Goal: Information Seeking & Learning: Learn about a topic

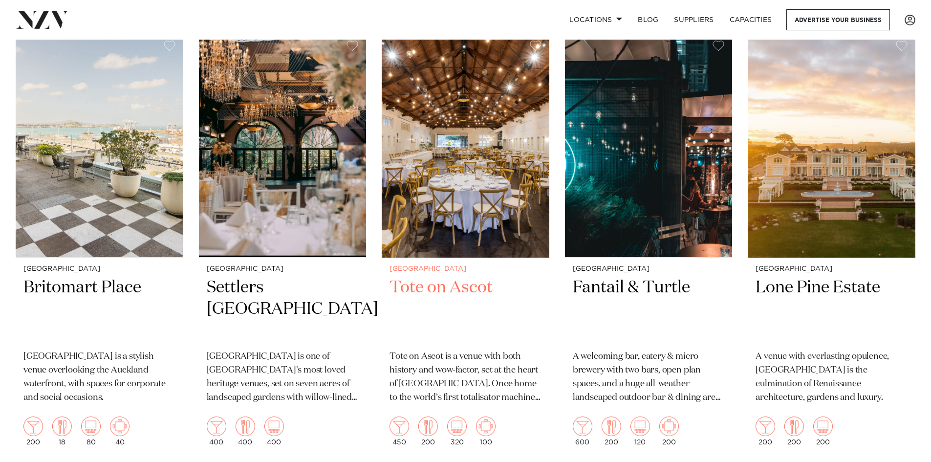
scroll to position [1711, 0]
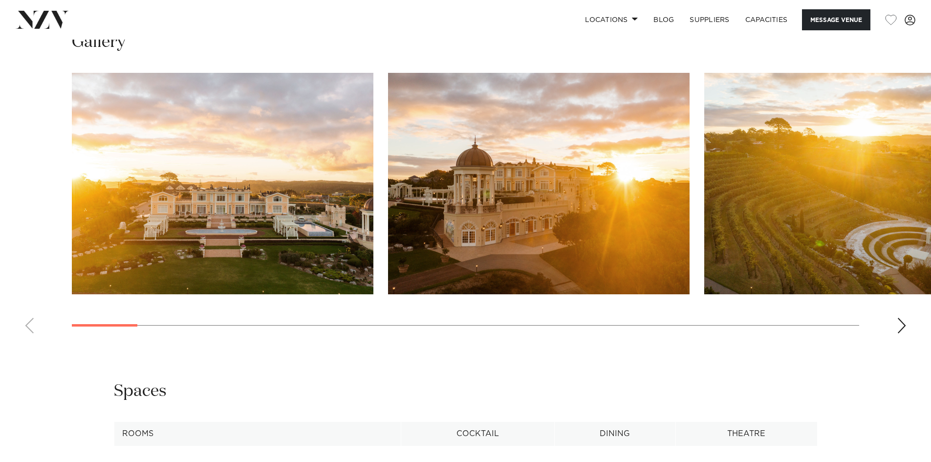
scroll to position [978, 0]
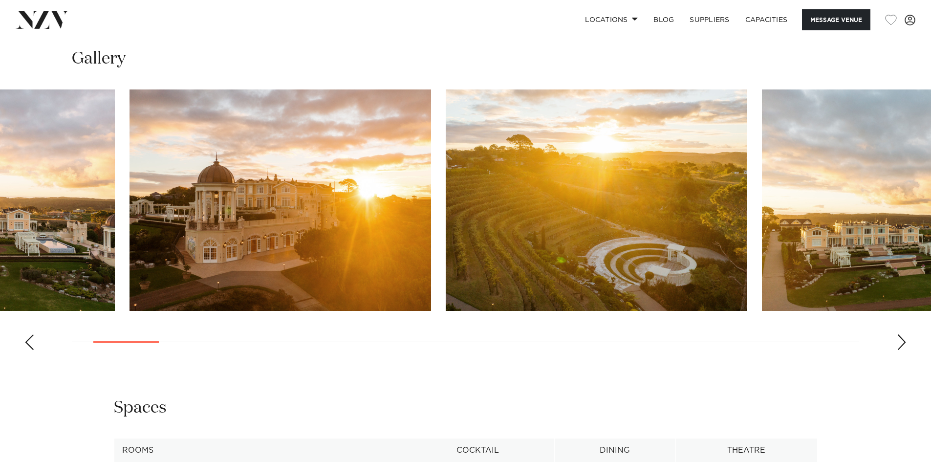
click at [156, 167] on img "2 / 30" at bounding box center [281, 199] width 302 height 221
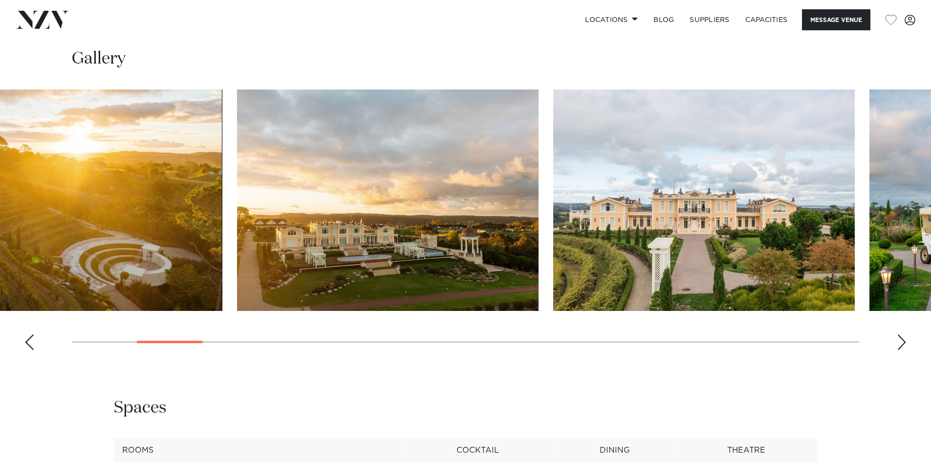
click at [387, 188] on img "4 / 30" at bounding box center [388, 199] width 302 height 221
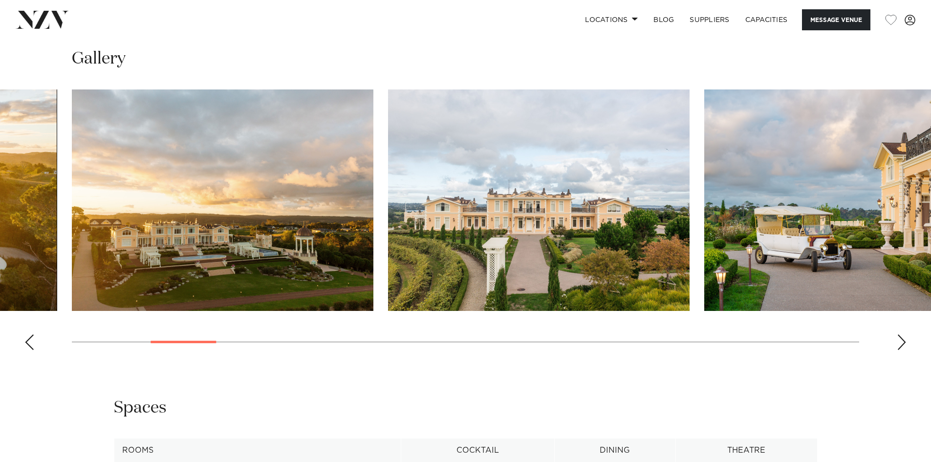
click at [445, 203] on swiper-container at bounding box center [465, 223] width 931 height 268
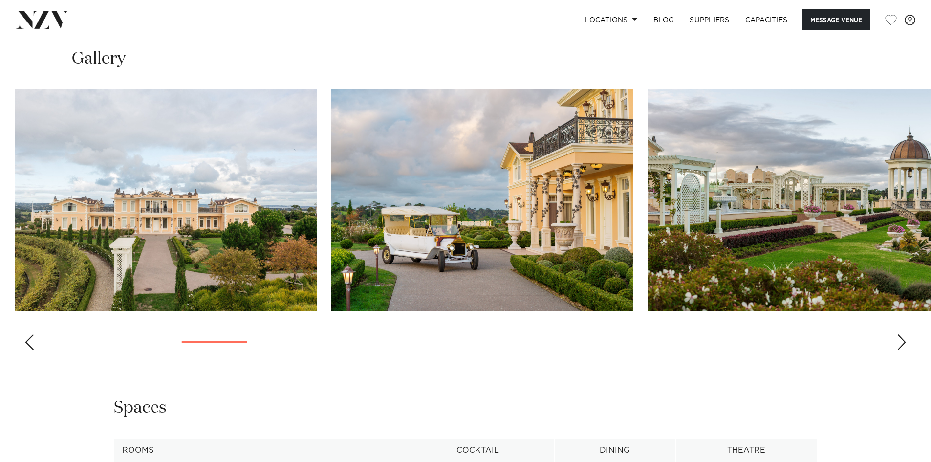
click at [331, 218] on img "6 / 30" at bounding box center [482, 199] width 302 height 221
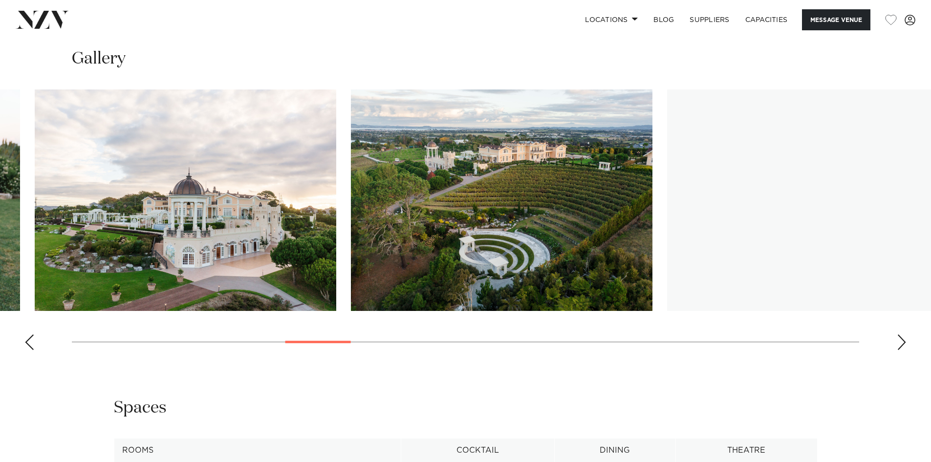
click at [0, 197] on html "Locations Auckland Wellington Christchurch Queenstown Hamilton Northland Bay of…" at bounding box center [465, 108] width 931 height 2173
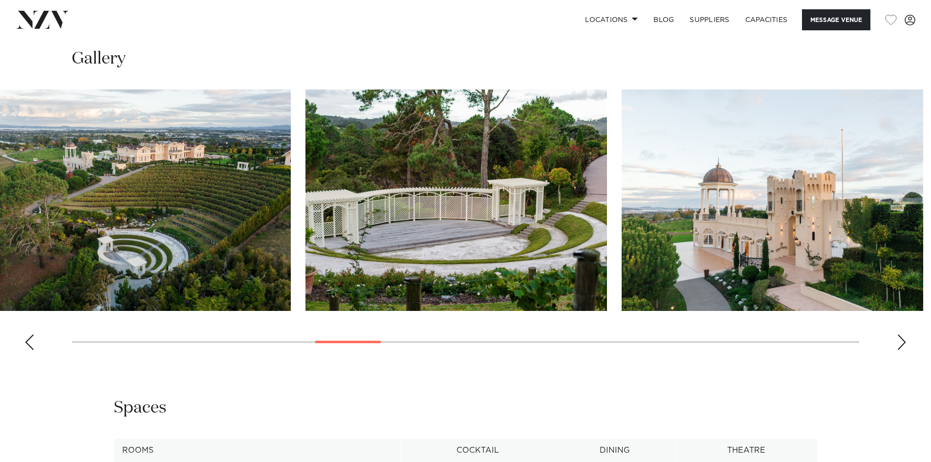
click at [86, 211] on swiper-container at bounding box center [465, 223] width 931 height 268
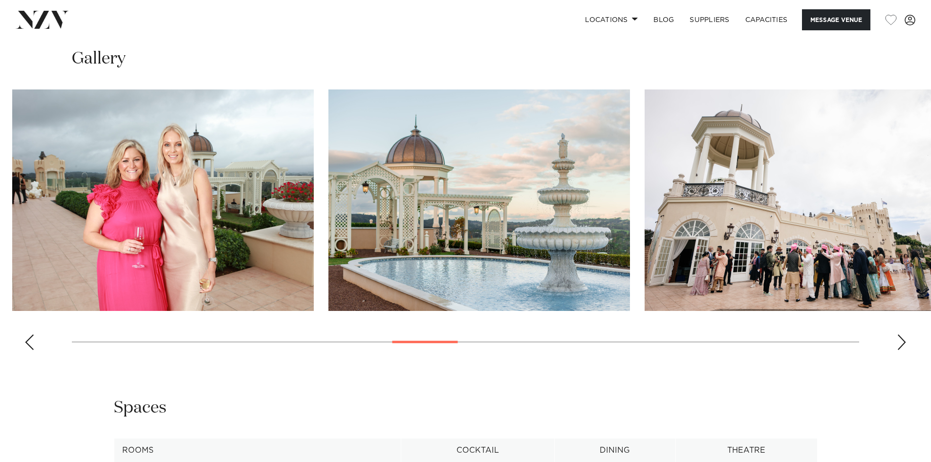
click at [9, 195] on swiper-container at bounding box center [465, 223] width 931 height 268
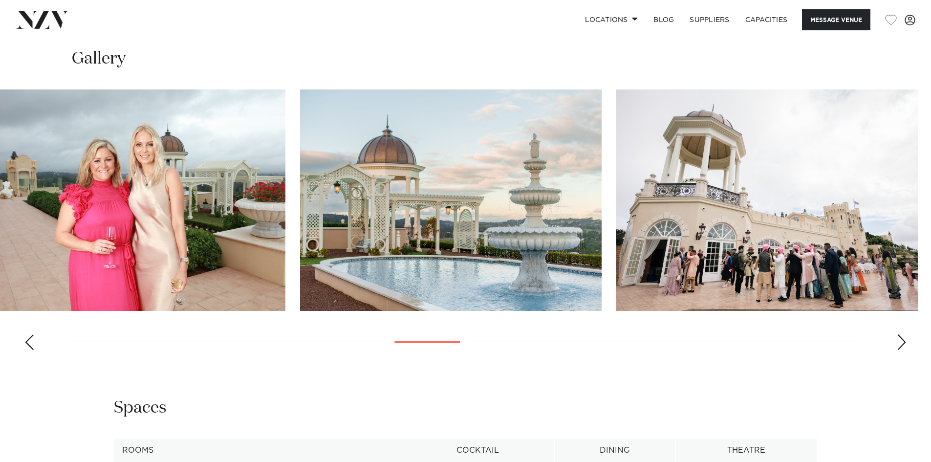
click at [348, 256] on img "14 / 30" at bounding box center [451, 199] width 302 height 221
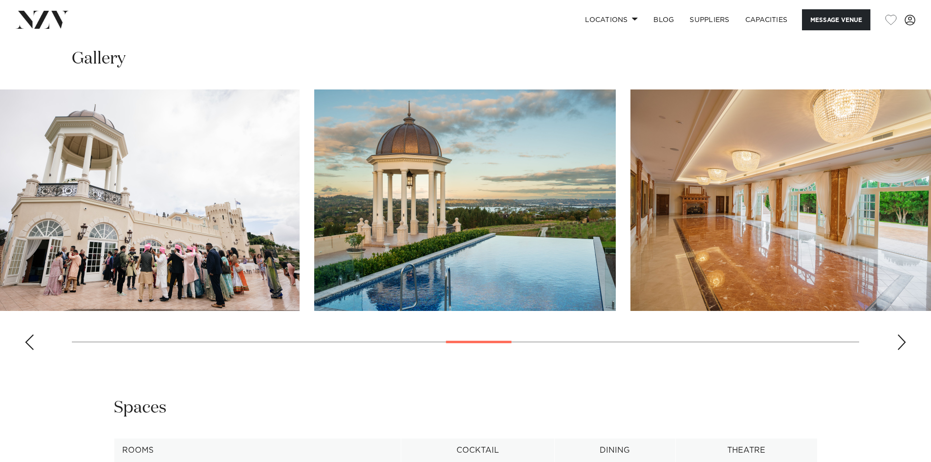
click at [177, 214] on img "15 / 30" at bounding box center [149, 199] width 302 height 221
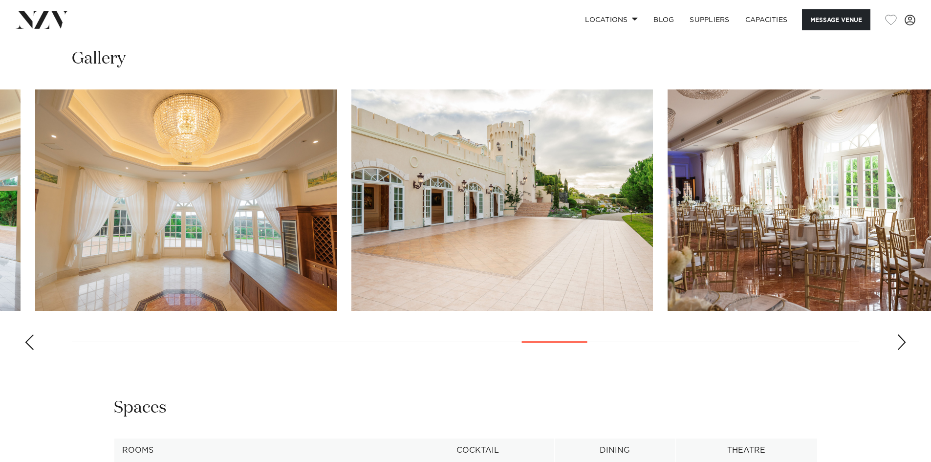
click at [0, 171] on html "Locations Auckland Wellington Christchurch Queenstown Hamilton Northland Bay of…" at bounding box center [465, 108] width 931 height 2173
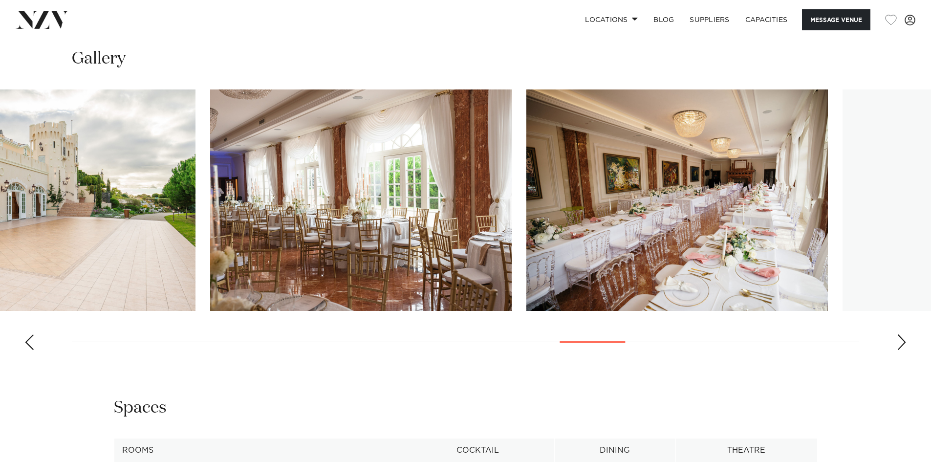
click at [0, 183] on html "Locations Auckland Wellington Christchurch Queenstown Hamilton Northland Bay of…" at bounding box center [465, 108] width 931 height 2173
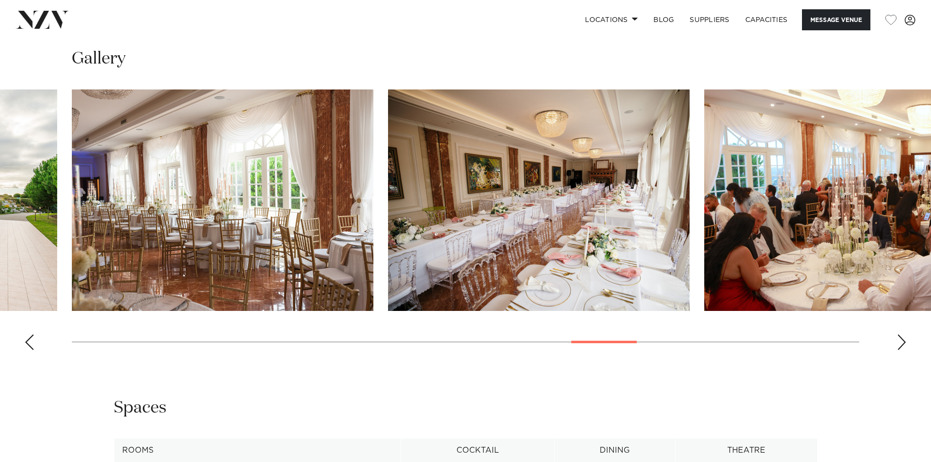
click at [388, 243] on img "21 / 30" at bounding box center [539, 199] width 302 height 221
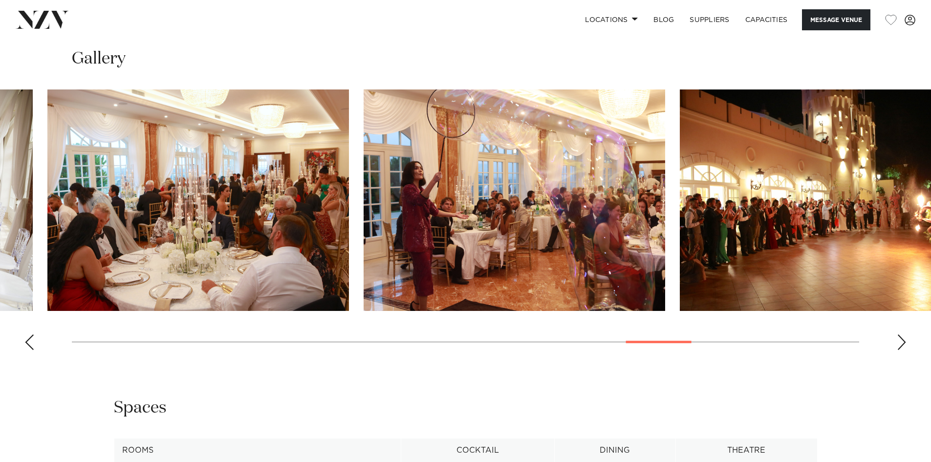
click at [116, 248] on img "22 / 30" at bounding box center [198, 199] width 302 height 221
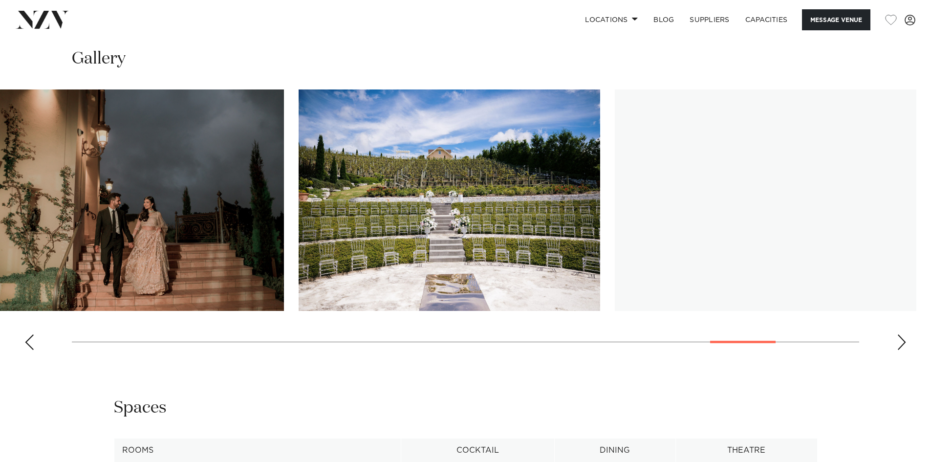
click at [0, 226] on html "Locations Auckland Wellington Christchurch Queenstown Hamilton Northland Bay of…" at bounding box center [465, 108] width 931 height 2173
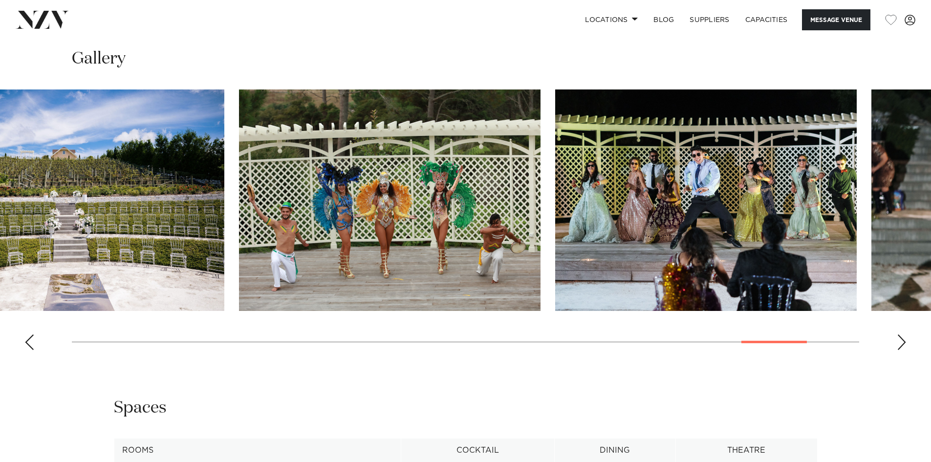
click at [141, 257] on img "26 / 30" at bounding box center [74, 199] width 302 height 221
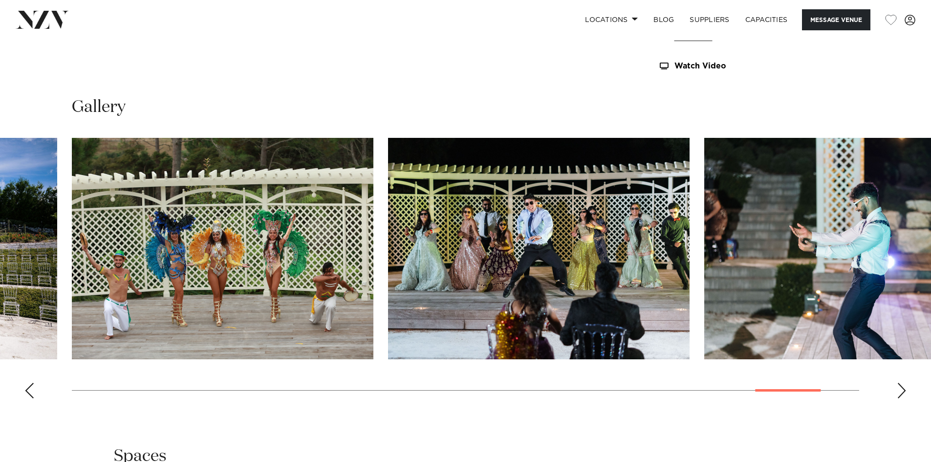
scroll to position [929, 0]
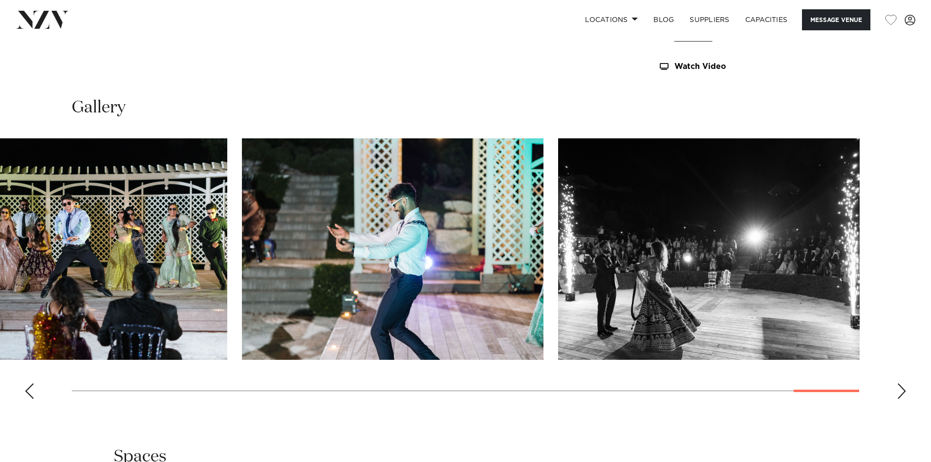
click at [71, 196] on img "28 / 30" at bounding box center [77, 248] width 302 height 221
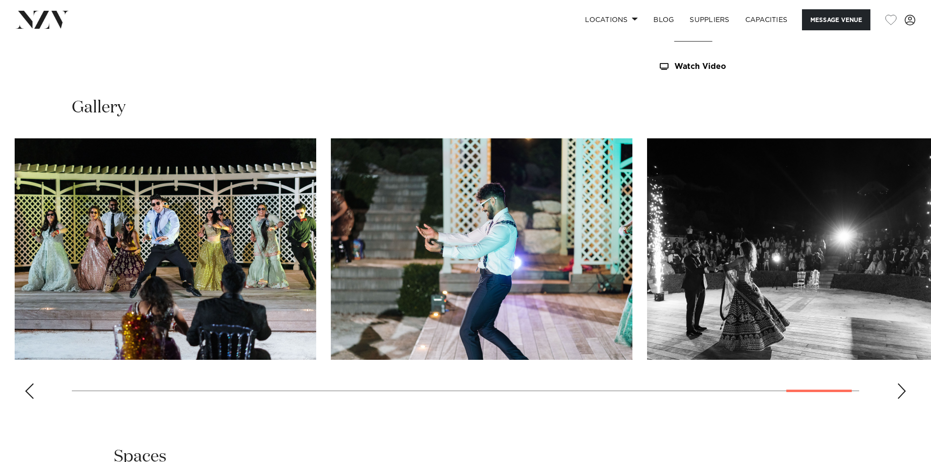
click at [452, 263] on img "29 / 30" at bounding box center [482, 248] width 302 height 221
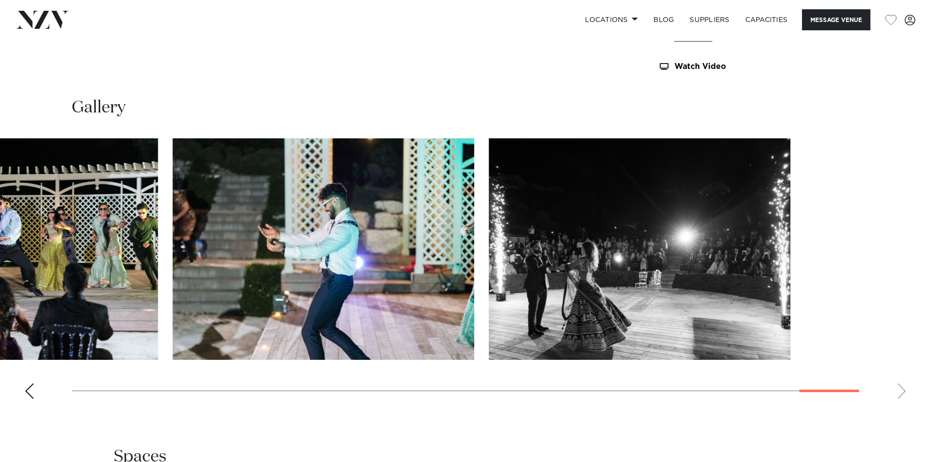
click at [260, 252] on img "29 / 30" at bounding box center [324, 248] width 302 height 221
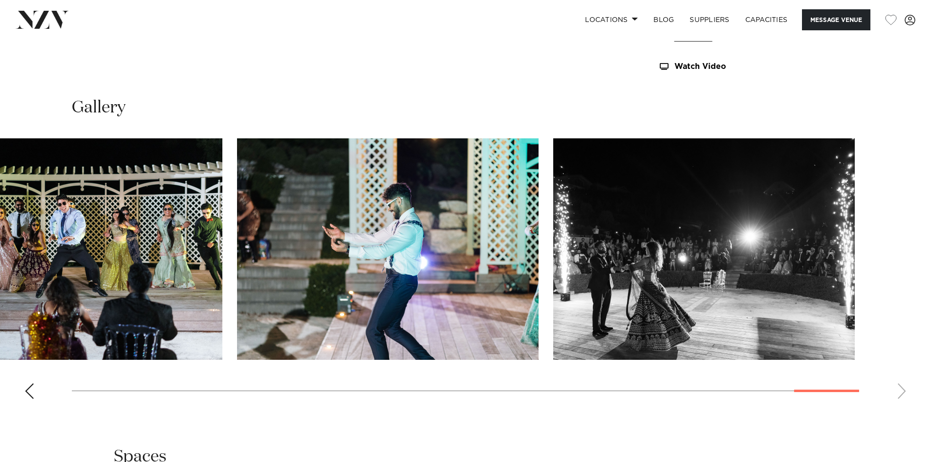
click at [0, 0] on slot at bounding box center [0, 0] width 0 height 0
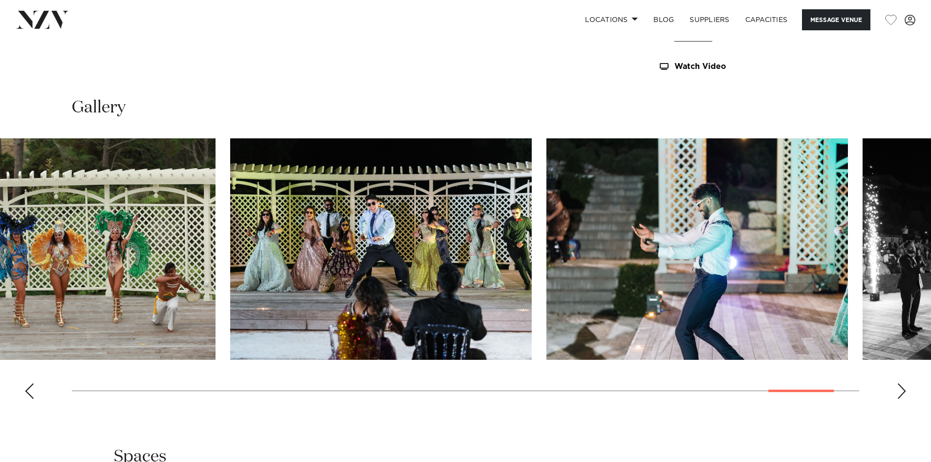
click at [741, 309] on img "29 / 30" at bounding box center [697, 248] width 302 height 221
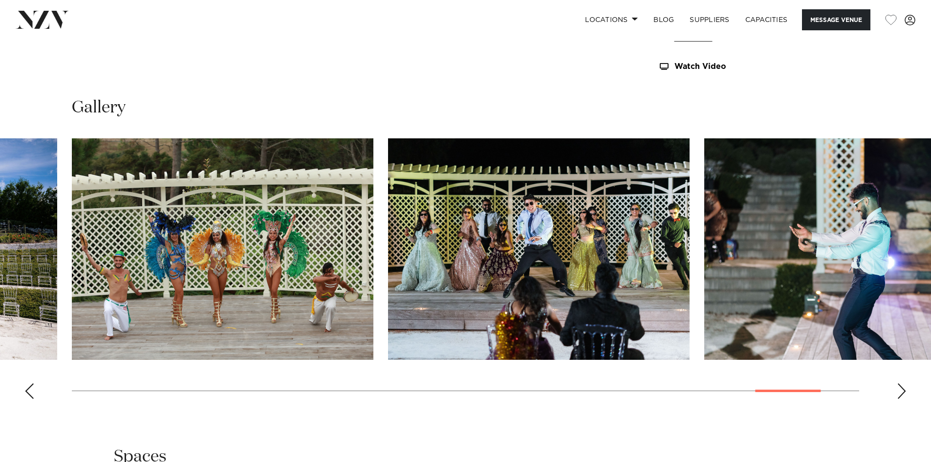
click at [661, 254] on img "28 / 30" at bounding box center [539, 248] width 302 height 221
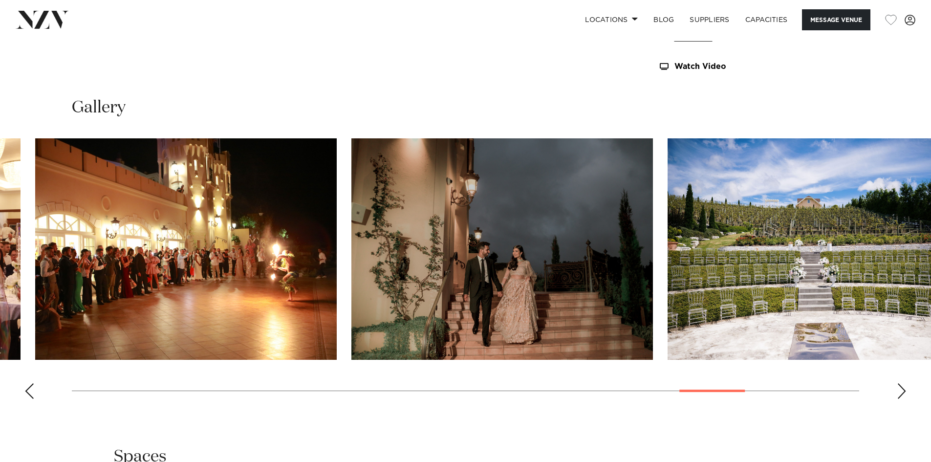
click at [931, 261] on html "Locations Auckland Wellington Christchurch Queenstown Hamilton Northland Bay of…" at bounding box center [465, 157] width 931 height 2173
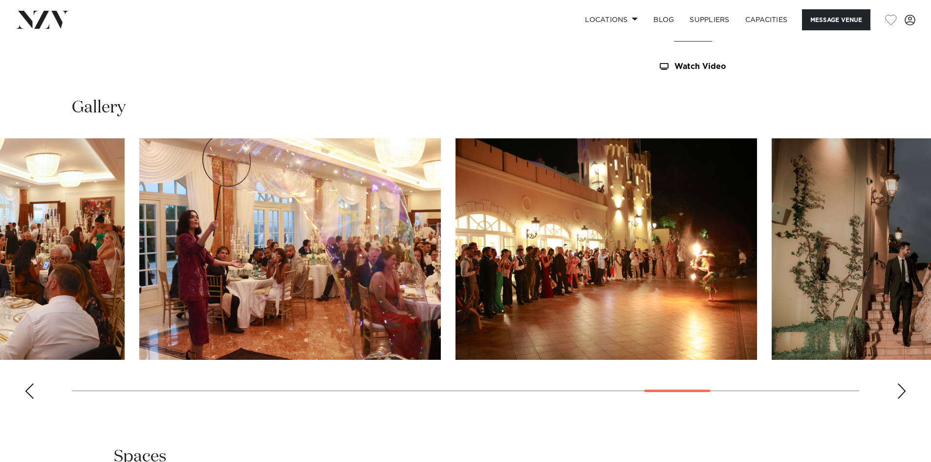
click at [695, 286] on img "24 / 30" at bounding box center [607, 248] width 302 height 221
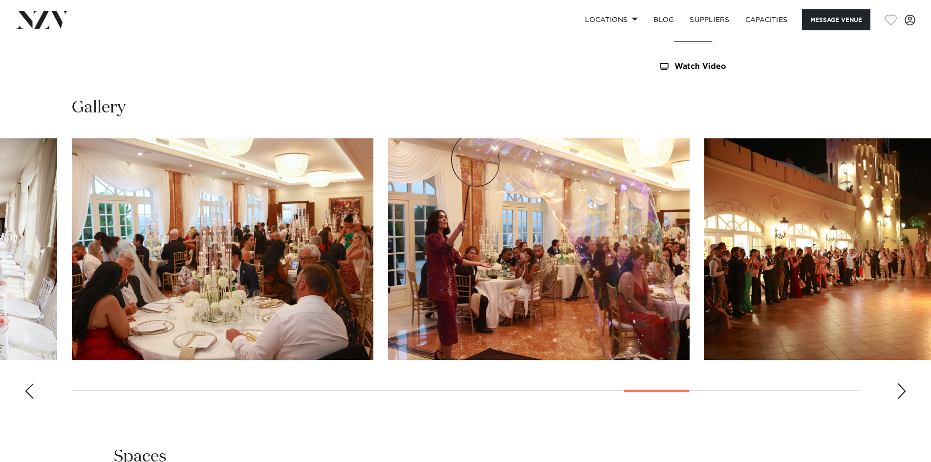
click at [690, 255] on img "23 / 30" at bounding box center [539, 248] width 302 height 221
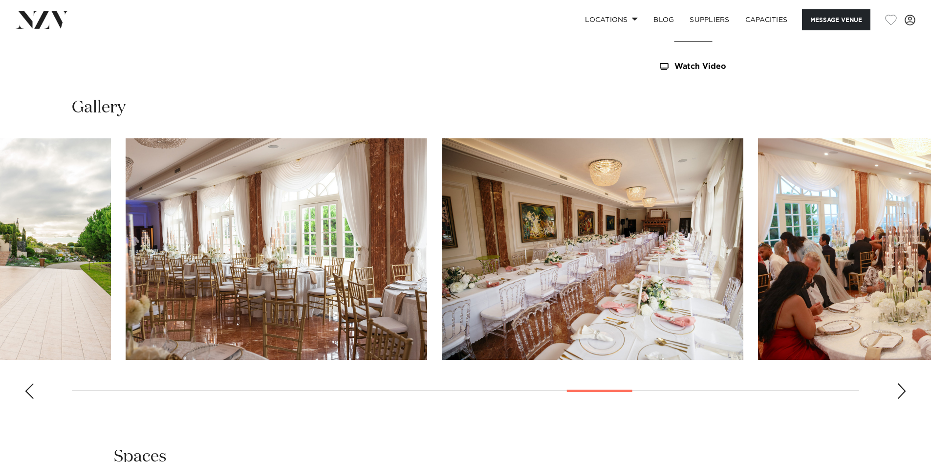
click at [856, 302] on img "22 / 30" at bounding box center [909, 248] width 302 height 221
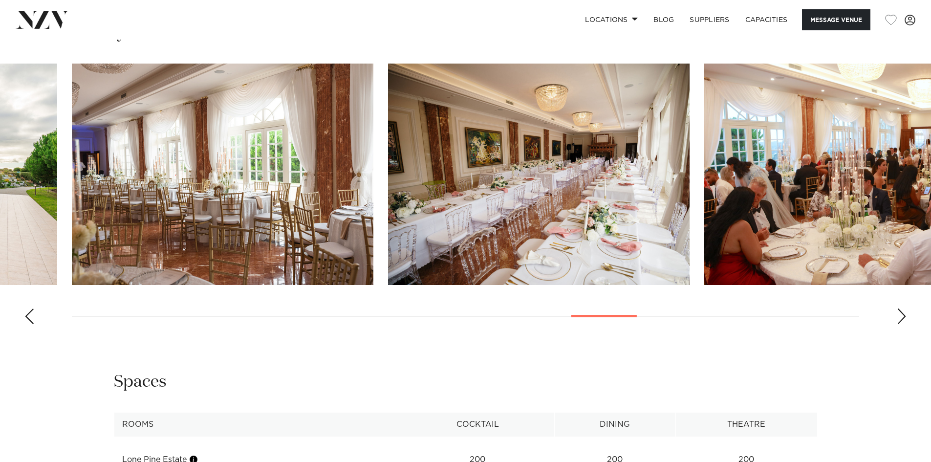
scroll to position [872, 0]
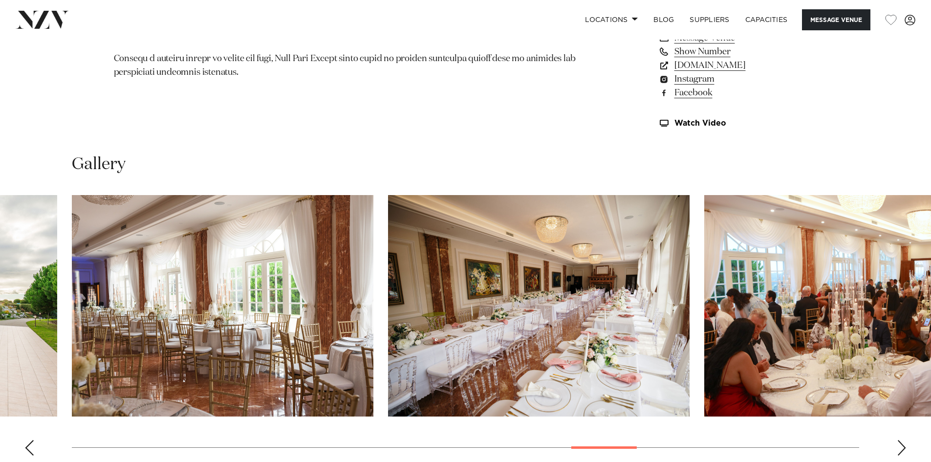
click at [690, 290] on img "21 / 30" at bounding box center [539, 305] width 302 height 221
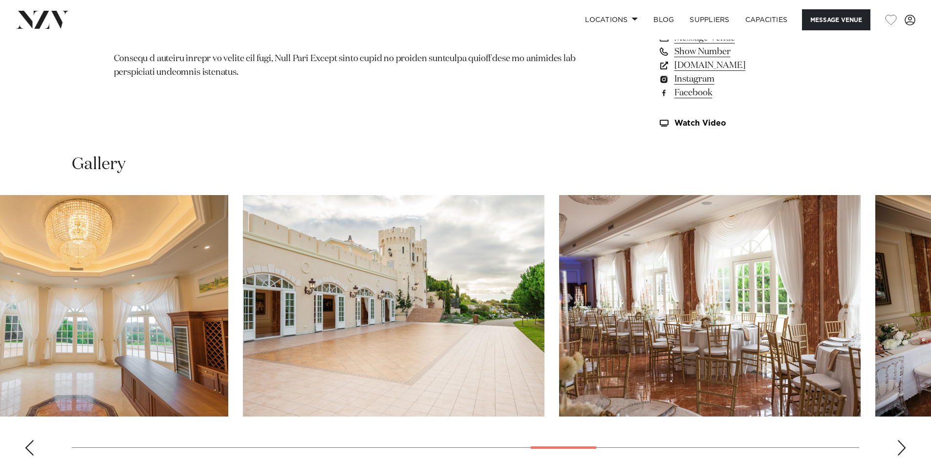
click at [789, 331] on img "20 / 30" at bounding box center [710, 305] width 302 height 221
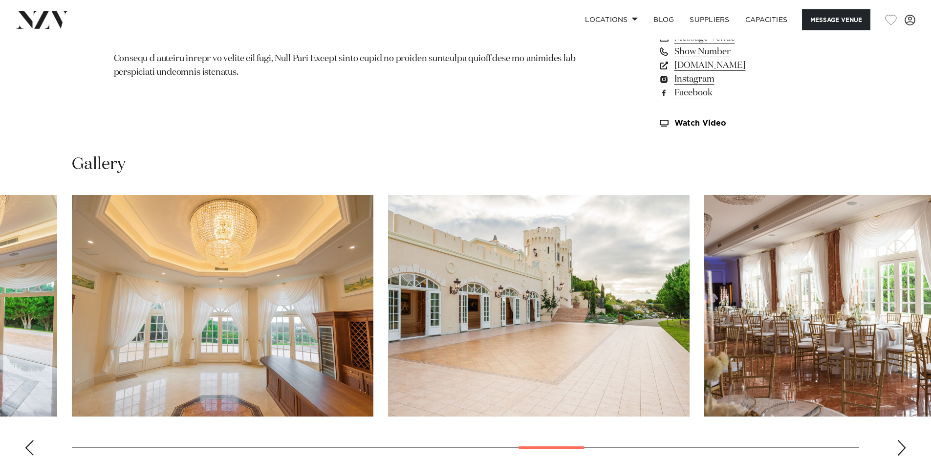
click at [373, 278] on img "18 / 30" at bounding box center [223, 305] width 302 height 221
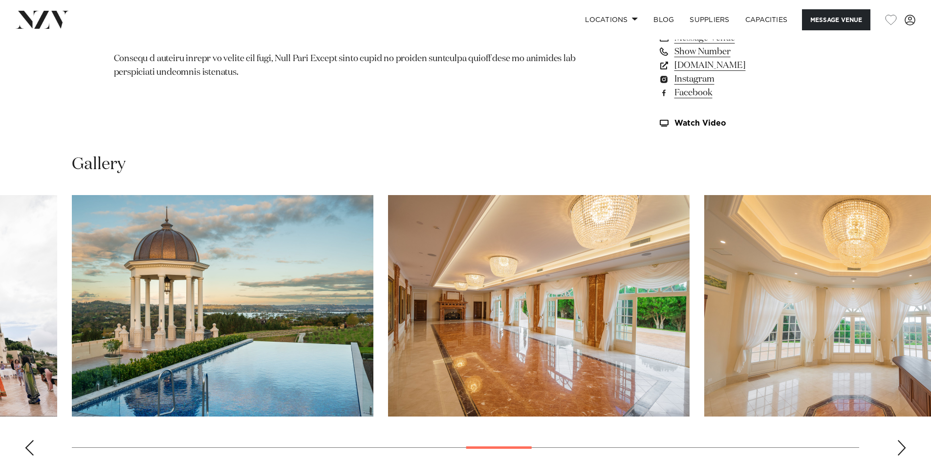
click at [780, 301] on swiper-container at bounding box center [465, 329] width 931 height 268
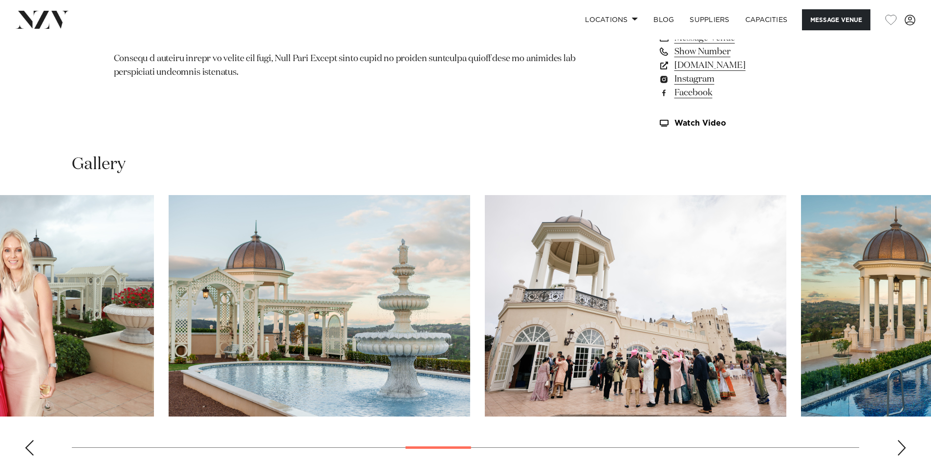
click at [786, 344] on img "15 / 30" at bounding box center [636, 305] width 302 height 221
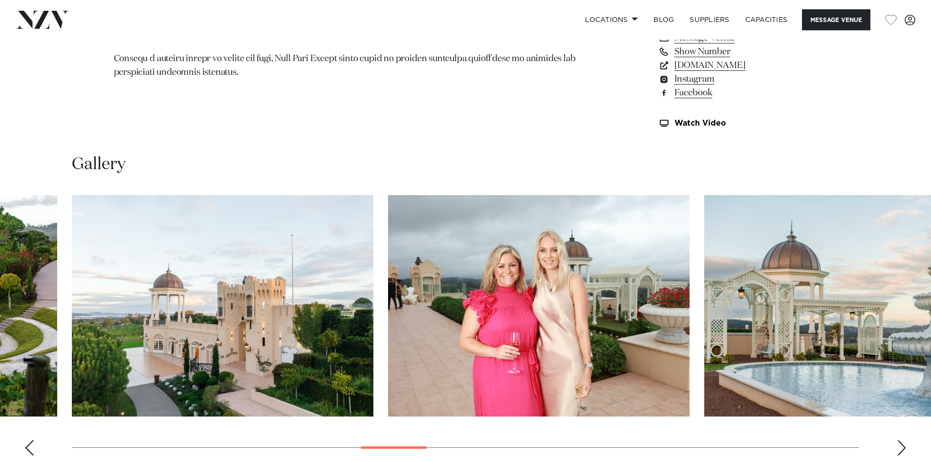
click at [690, 314] on img "13 / 30" at bounding box center [539, 305] width 302 height 221
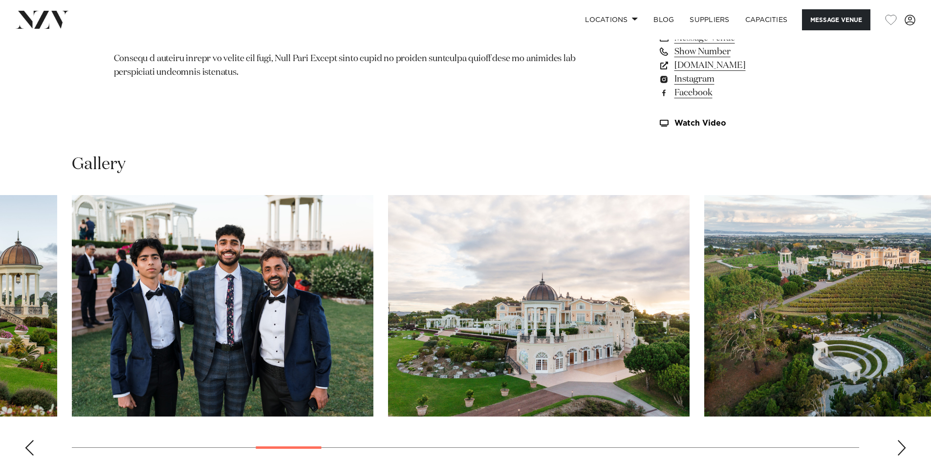
click at [690, 352] on img "9 / 30" at bounding box center [539, 305] width 302 height 221
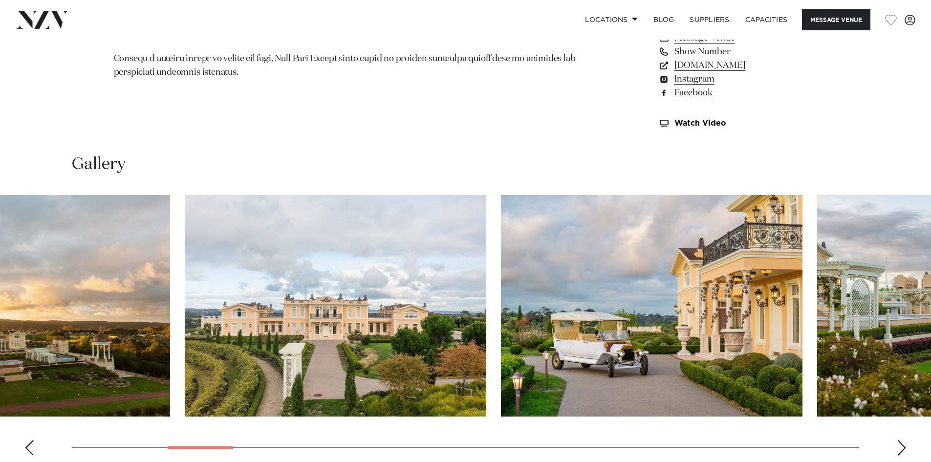
click at [931, 337] on html "Locations Auckland Wellington Christchurch Queenstown Hamilton Northland Bay of…" at bounding box center [465, 214] width 931 height 2173
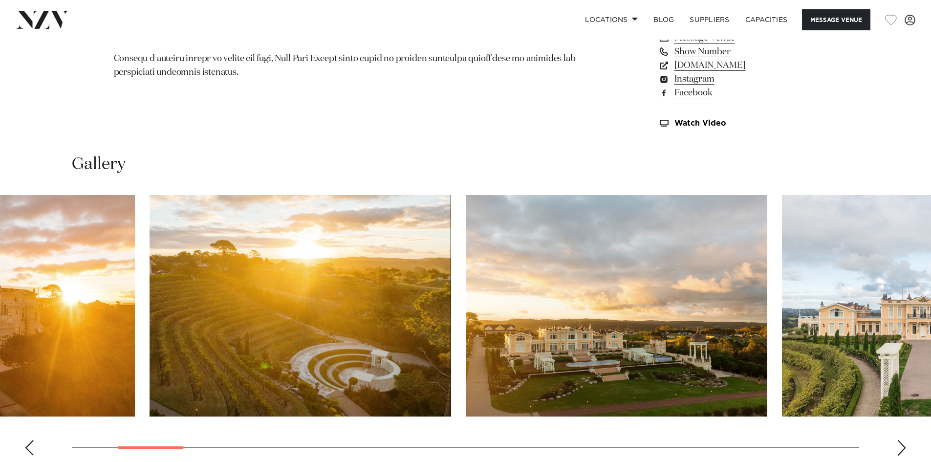
click at [930, 333] on swiper-container at bounding box center [465, 329] width 931 height 268
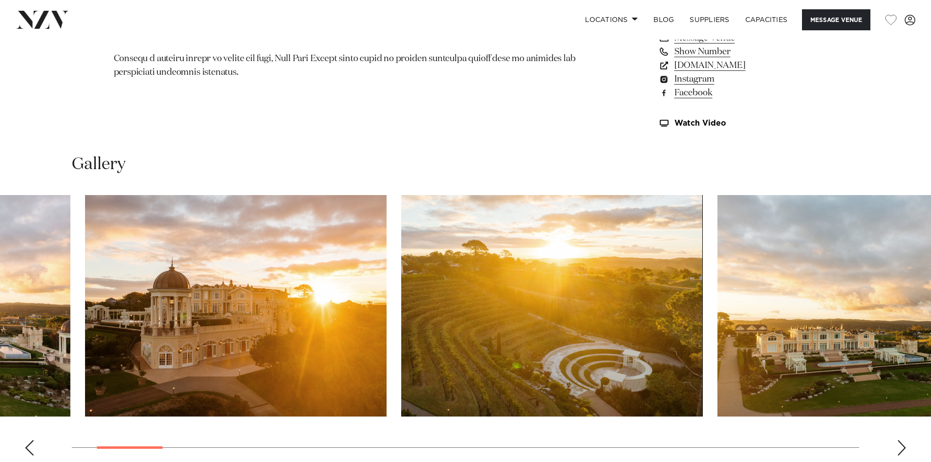
click at [0, 0] on slot at bounding box center [0, 0] width 0 height 0
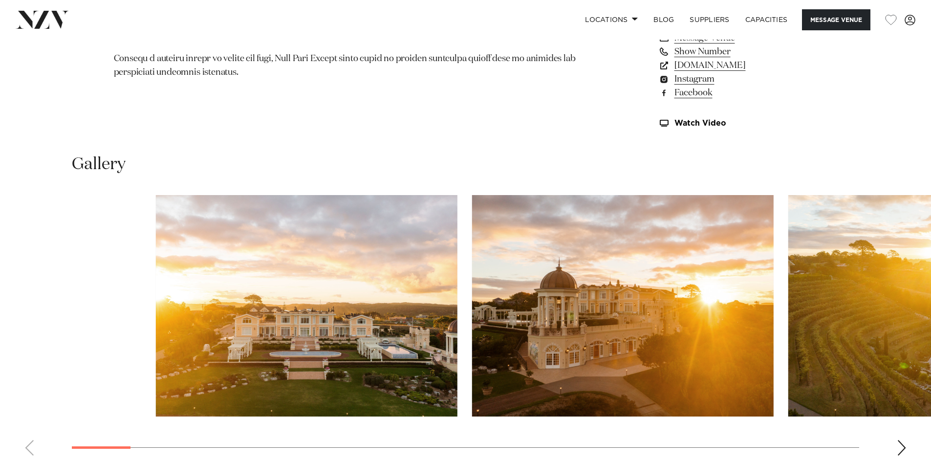
click at [0, 0] on slot at bounding box center [0, 0] width 0 height 0
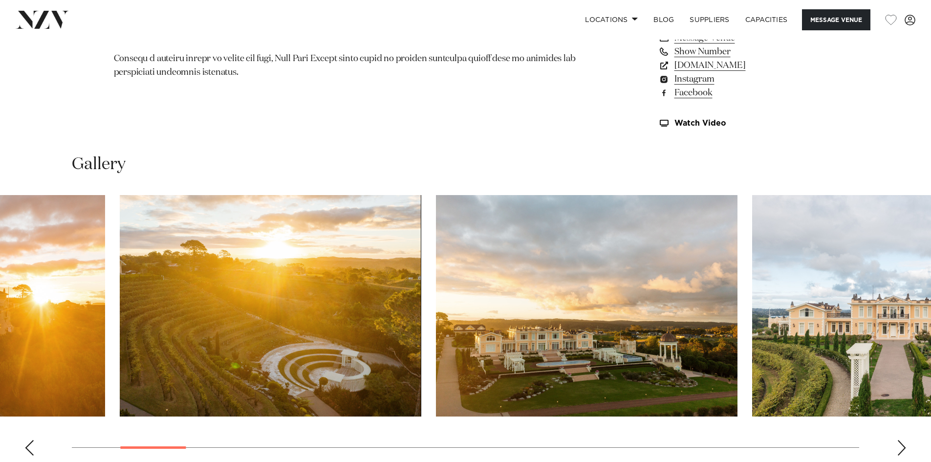
click at [0, 206] on html "Locations Auckland Wellington Christchurch Queenstown Hamilton Northland Bay of…" at bounding box center [465, 214] width 931 height 2173
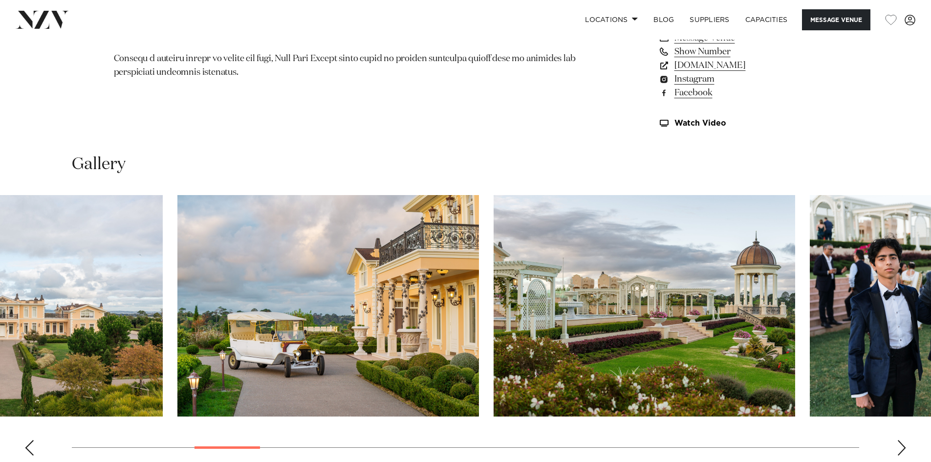
click at [119, 251] on img "5 / 30" at bounding box center [12, 305] width 302 height 221
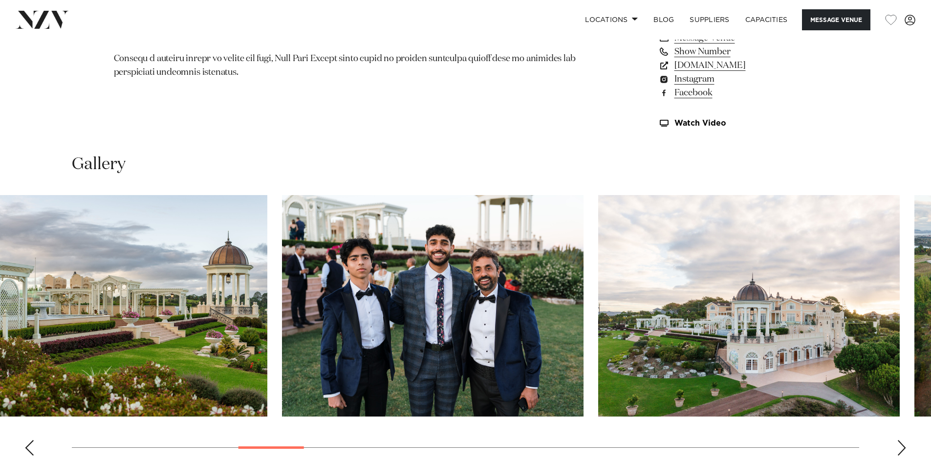
click at [321, 332] on img "8 / 30" at bounding box center [433, 305] width 302 height 221
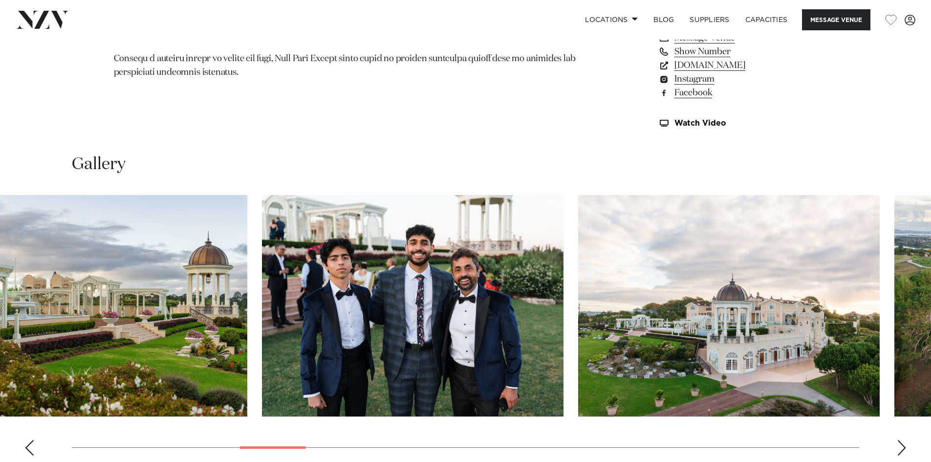
click at [353, 338] on swiper-container at bounding box center [465, 329] width 931 height 268
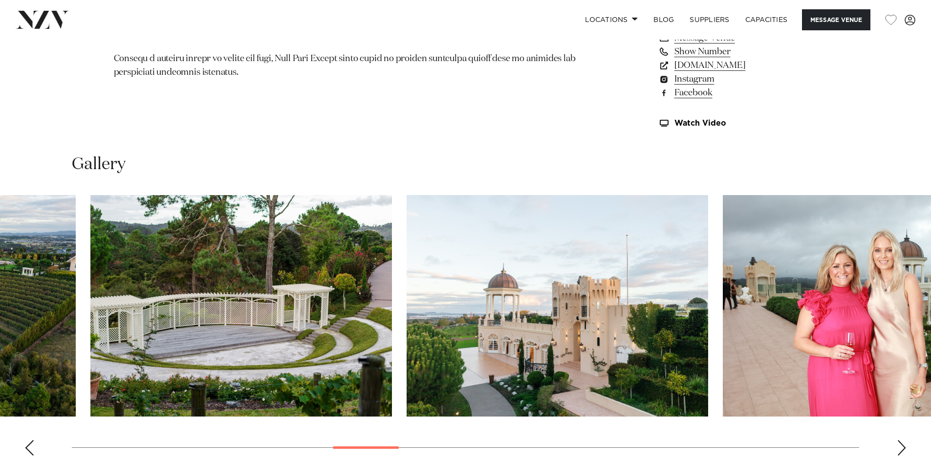
click at [0, 280] on html "Locations Auckland Wellington Christchurch Queenstown Hamilton Northland Bay of…" at bounding box center [465, 214] width 931 height 2173
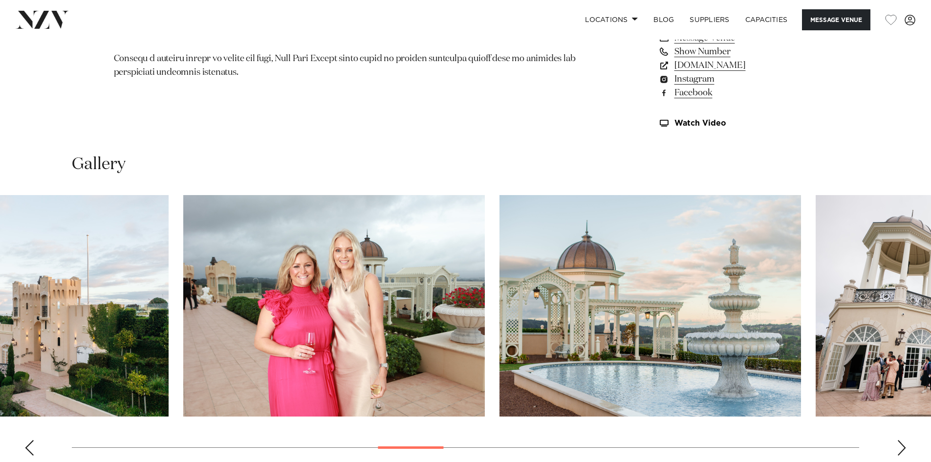
click at [104, 295] on img "12 / 30" at bounding box center [18, 305] width 302 height 221
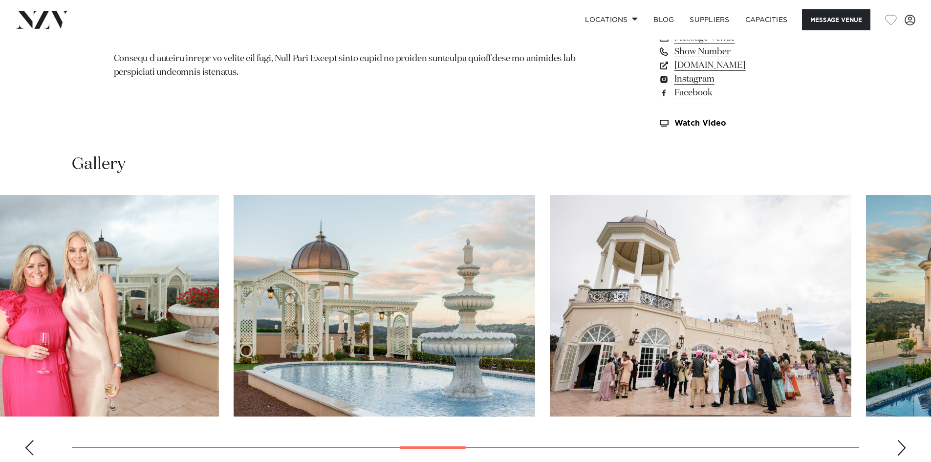
click at [234, 226] on img "14 / 30" at bounding box center [385, 305] width 302 height 221
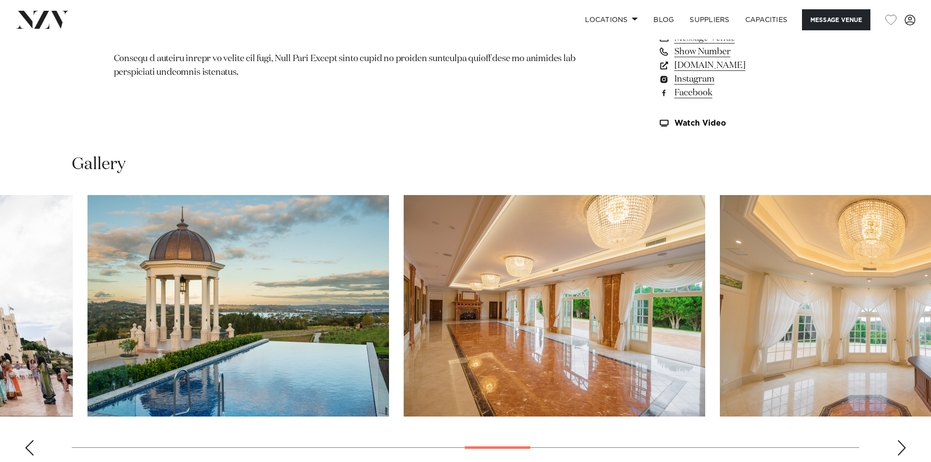
click at [249, 307] on img "16 / 30" at bounding box center [238, 305] width 302 height 221
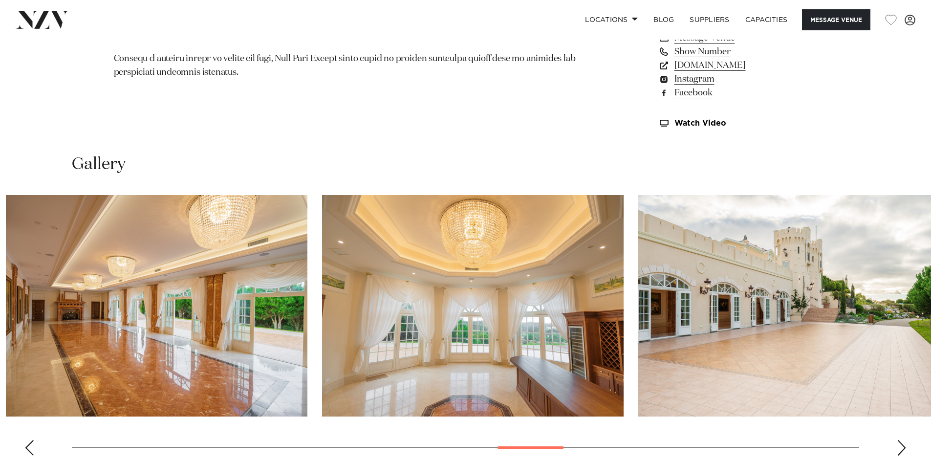
click at [118, 268] on img "17 / 30" at bounding box center [157, 305] width 302 height 221
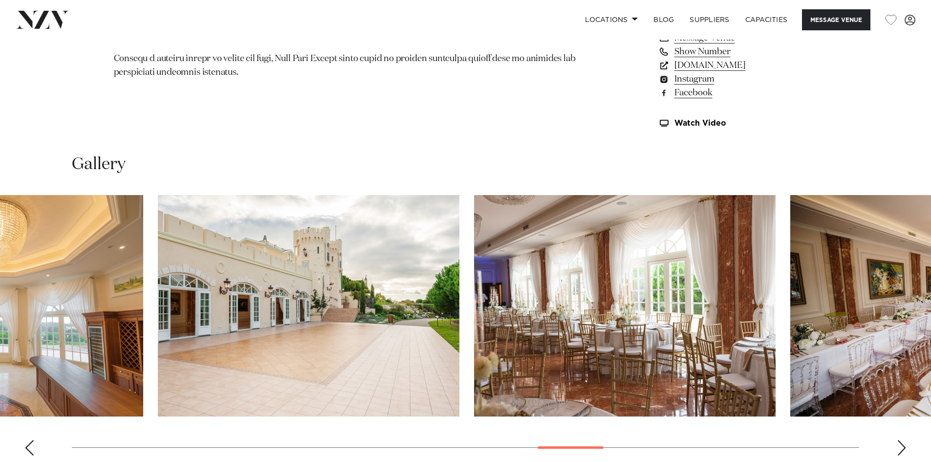
click at [209, 237] on img "19 / 30" at bounding box center [309, 305] width 302 height 221
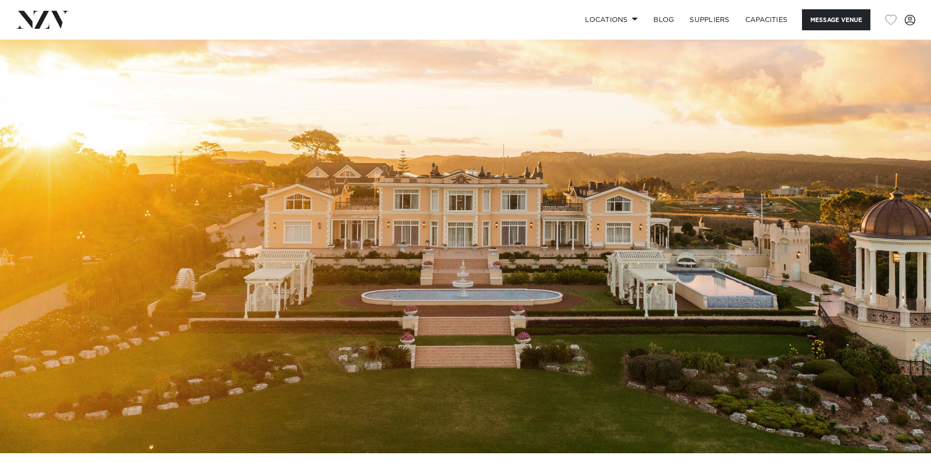
scroll to position [0, 0]
